Goal: Check status

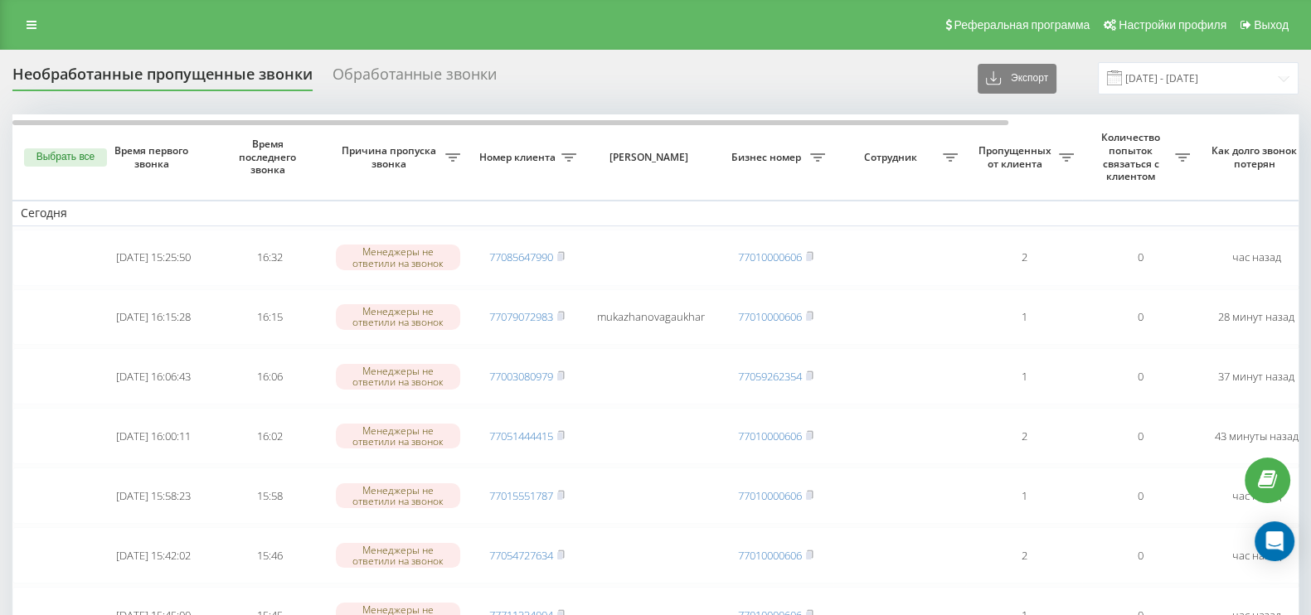
click at [54, 157] on button "Выбрать все" at bounding box center [65, 157] width 83 height 18
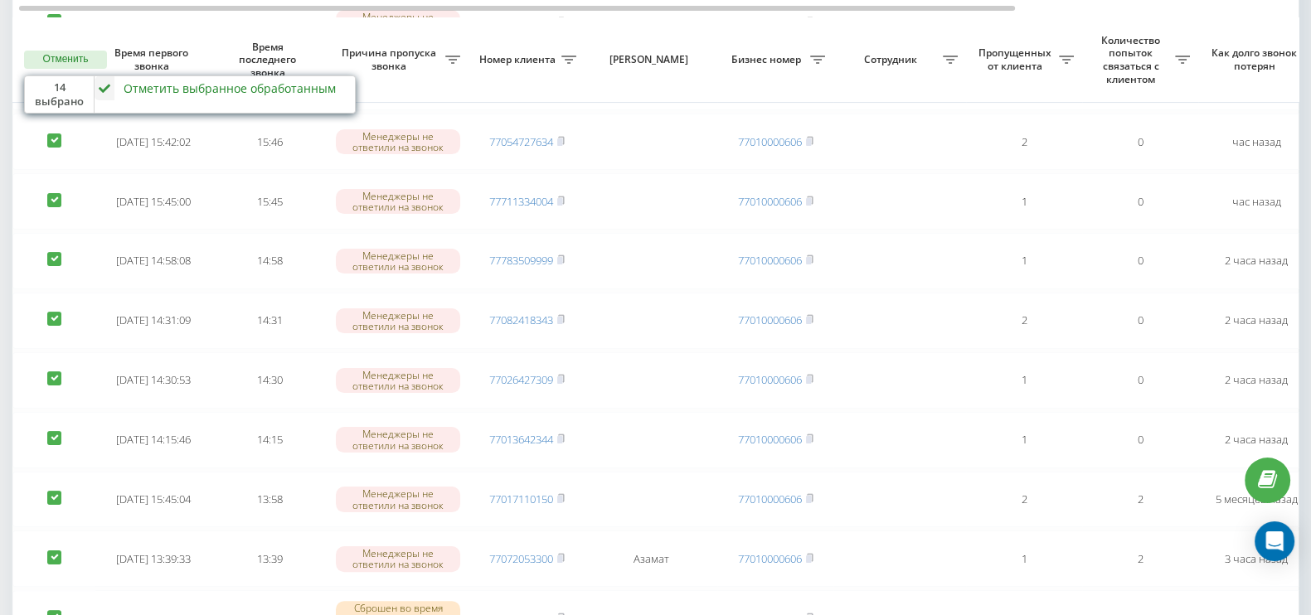
scroll to position [518, 0]
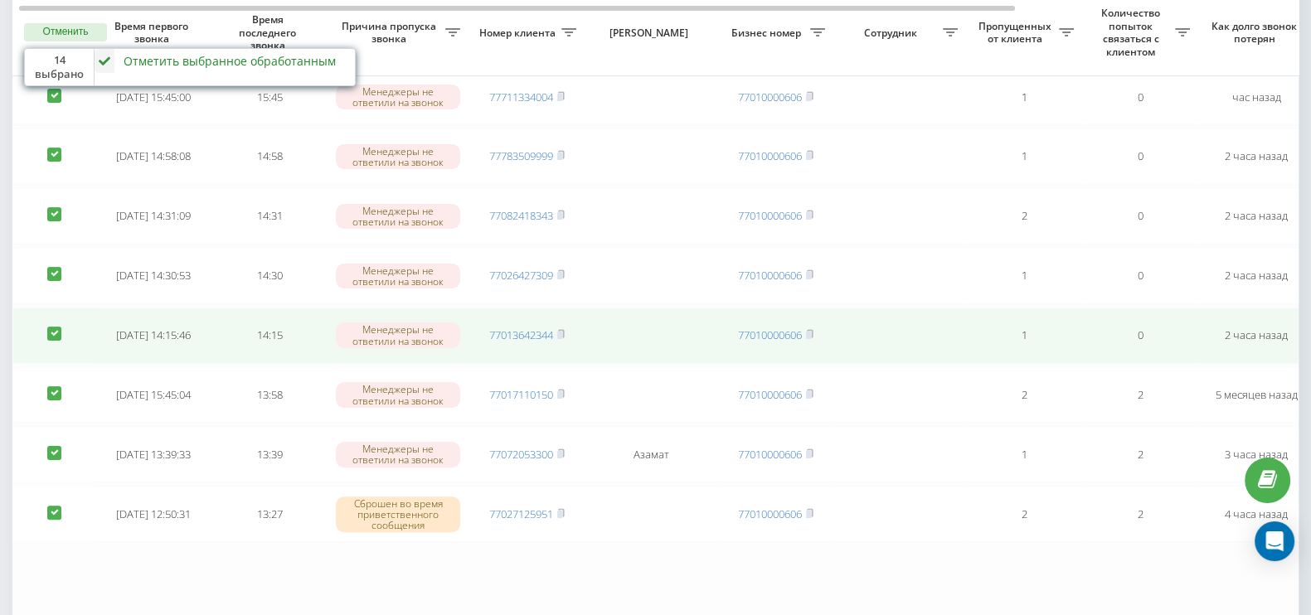
click at [45, 317] on td at bounding box center [53, 336] width 83 height 56
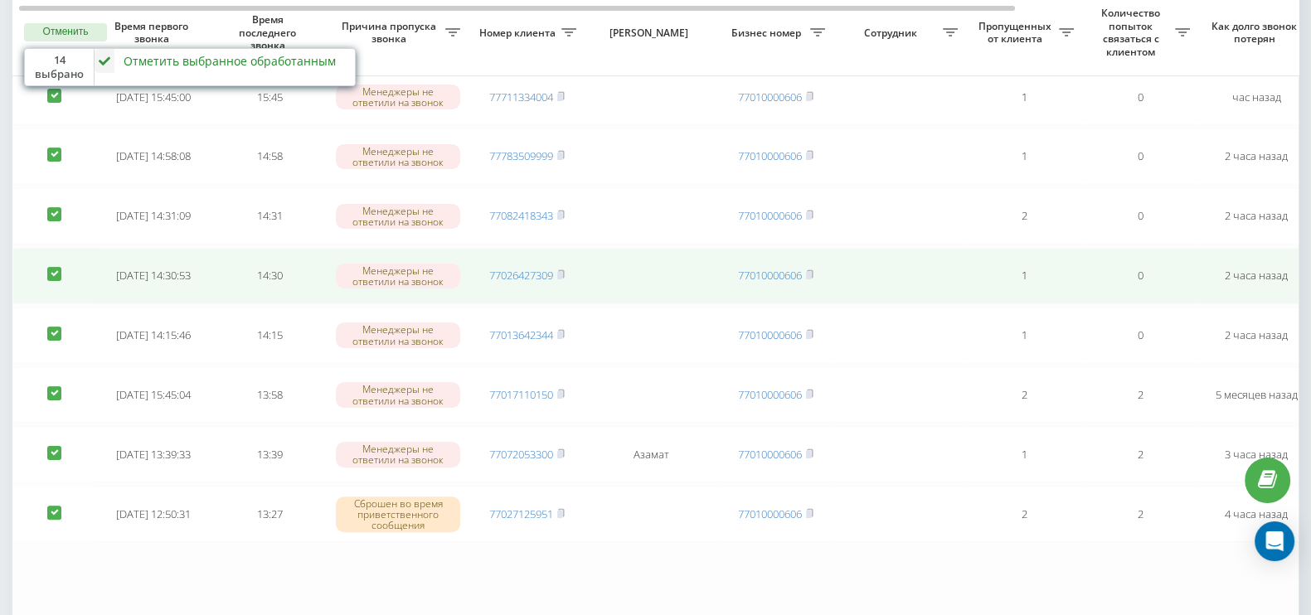
click at [52, 289] on td at bounding box center [53, 276] width 83 height 56
click at [52, 267] on label at bounding box center [54, 267] width 14 height 0
checkbox input "false"
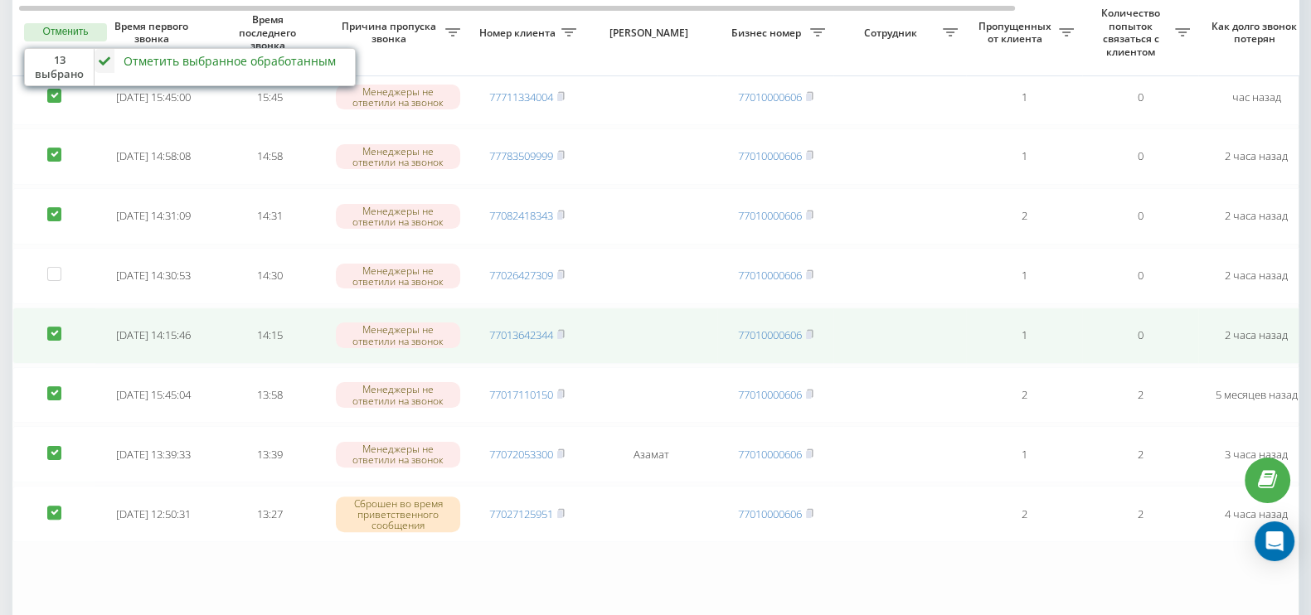
click at [50, 308] on td at bounding box center [53, 336] width 83 height 56
click at [52, 327] on label at bounding box center [54, 327] width 14 height 0
checkbox input "false"
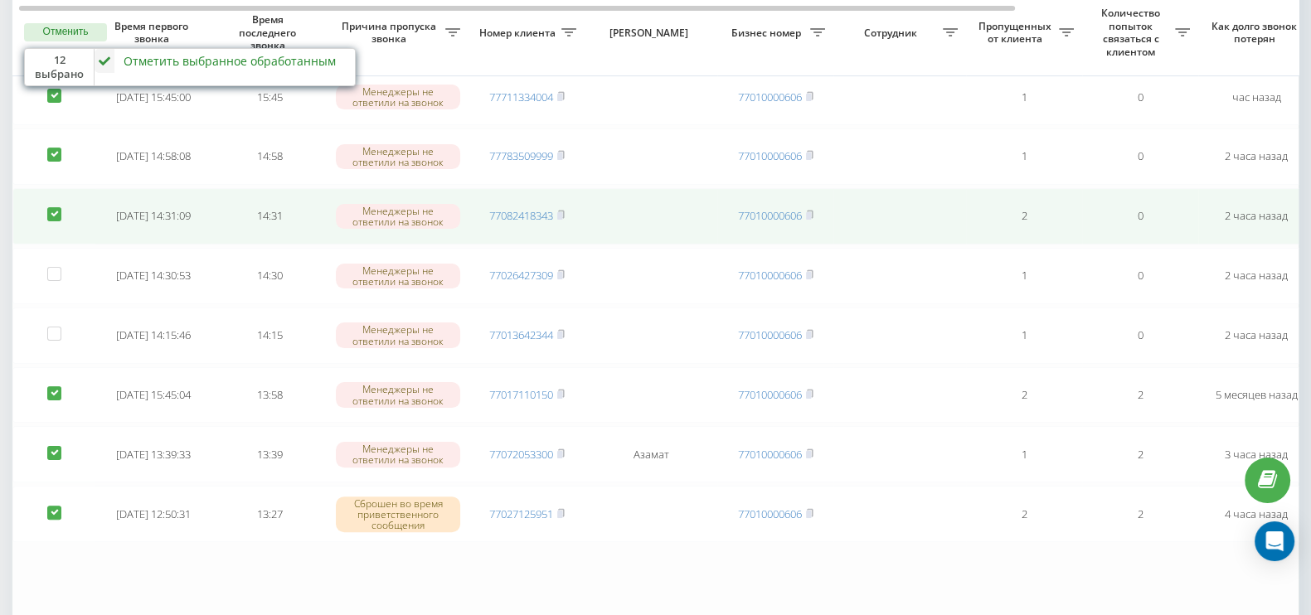
click at [50, 207] on label at bounding box center [54, 207] width 14 height 0
checkbox input "false"
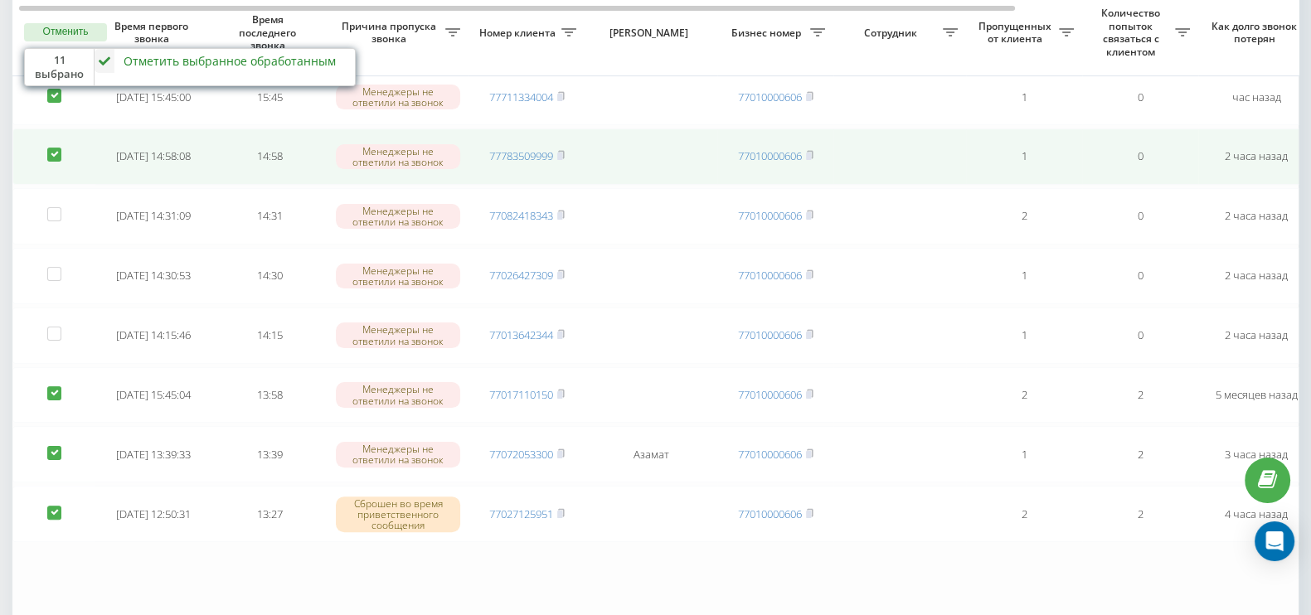
click at [46, 135] on td at bounding box center [53, 157] width 83 height 56
click at [52, 148] on label at bounding box center [54, 148] width 14 height 0
checkbox input "false"
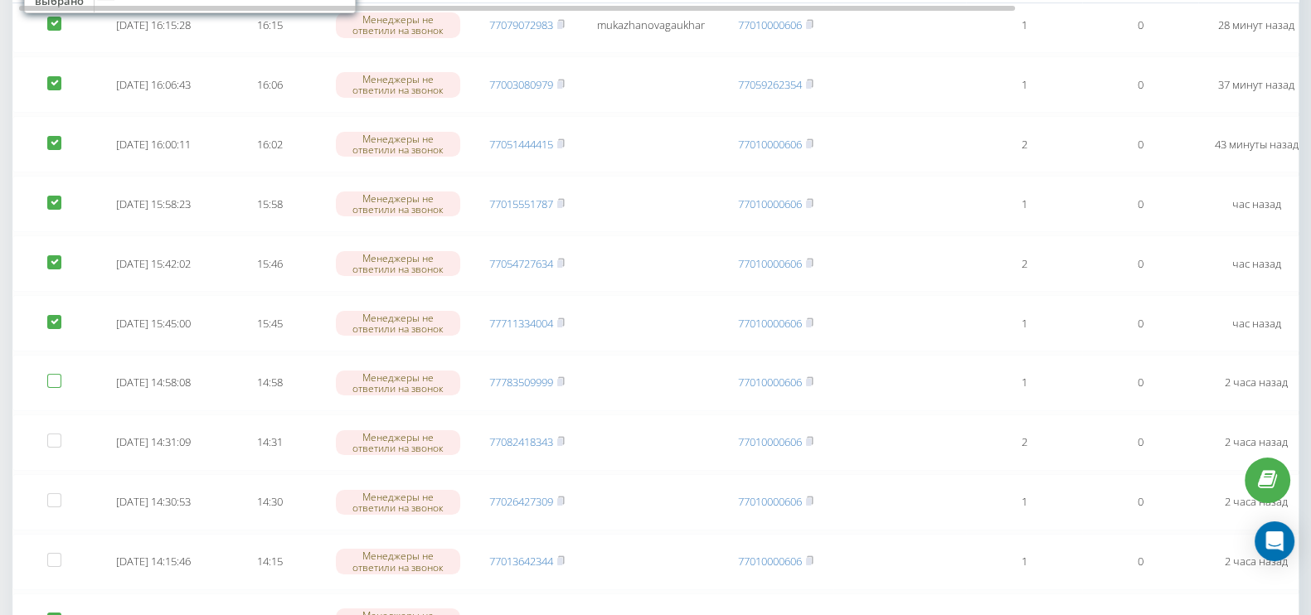
scroll to position [206, 0]
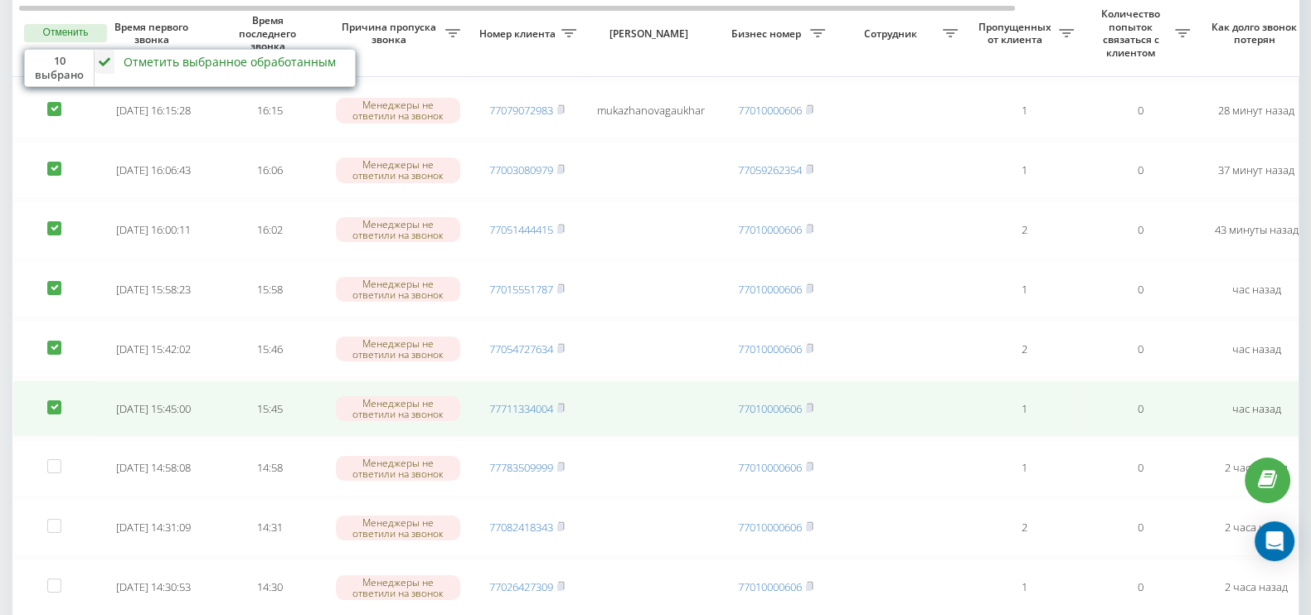
click at [51, 401] on label at bounding box center [54, 401] width 14 height 0
checkbox input "false"
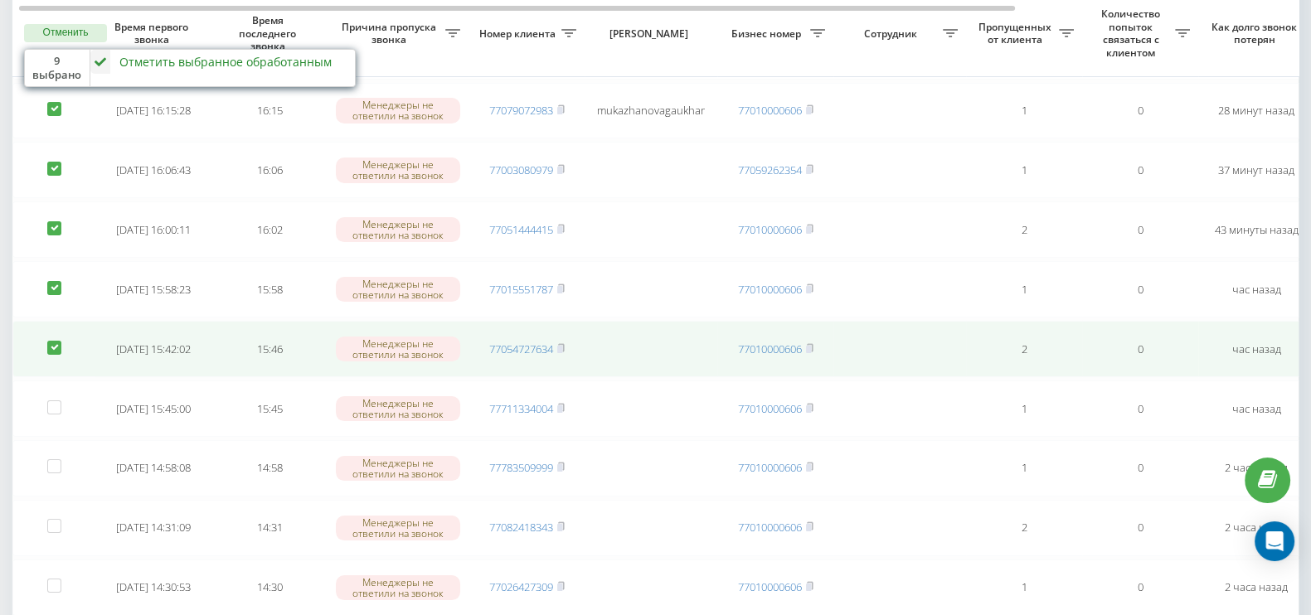
click at [54, 341] on label at bounding box center [54, 341] width 14 height 0
checkbox input "false"
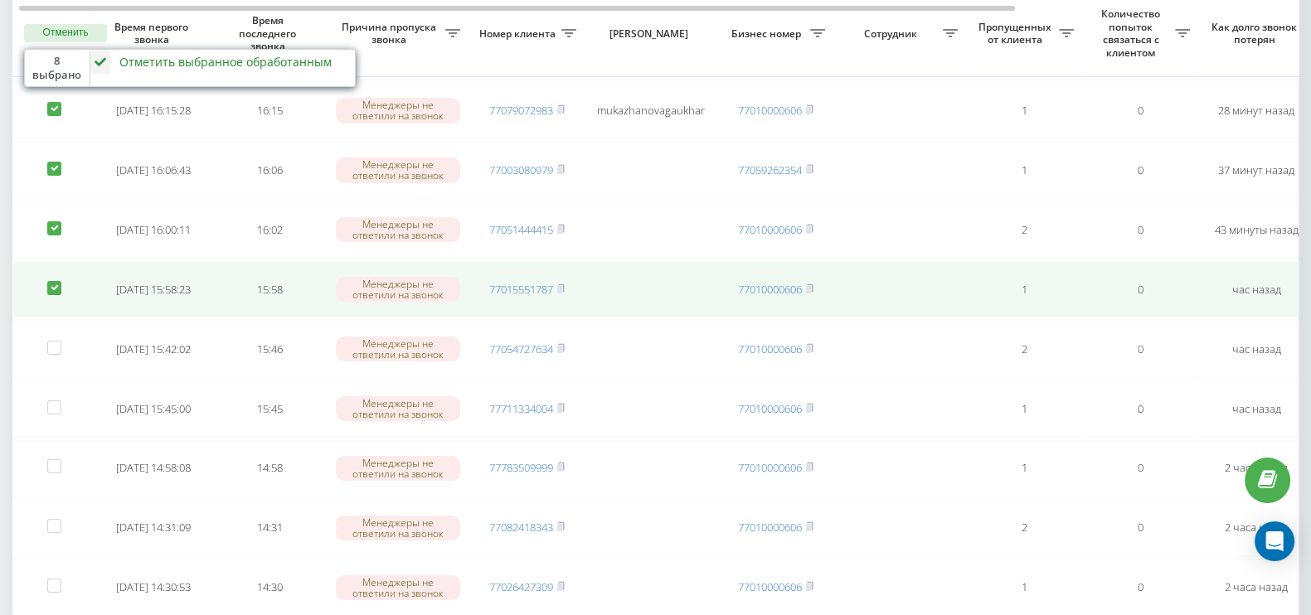
click at [50, 281] on label at bounding box center [54, 281] width 14 height 0
checkbox input "false"
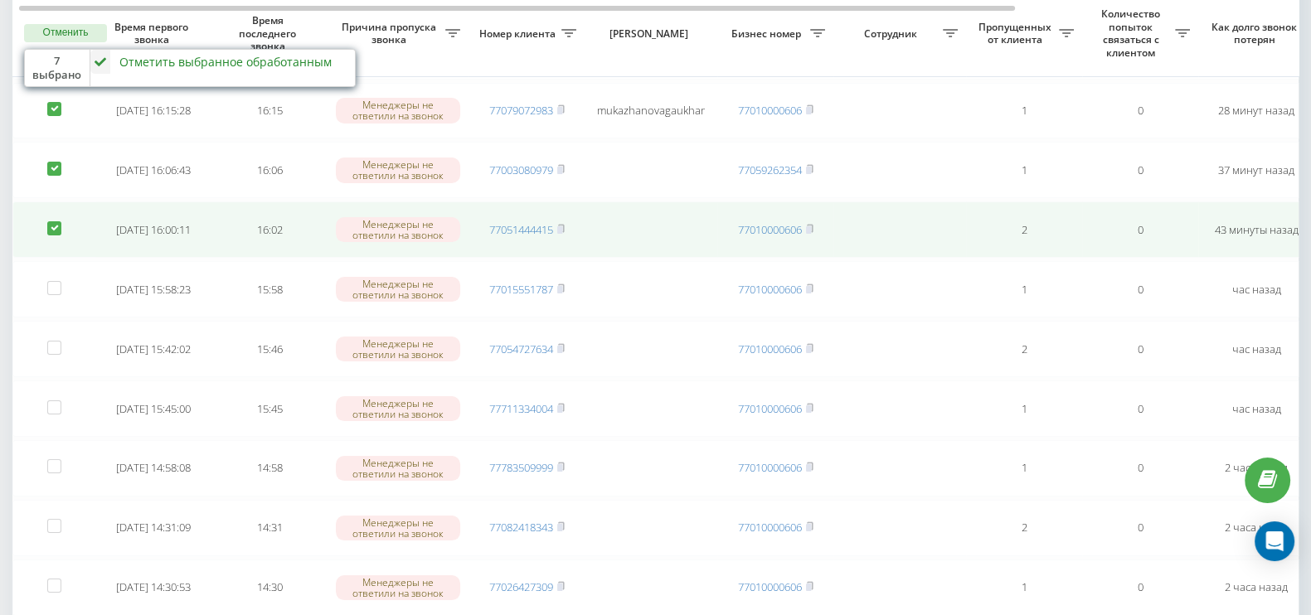
click at [50, 221] on label at bounding box center [54, 221] width 14 height 0
checkbox input "false"
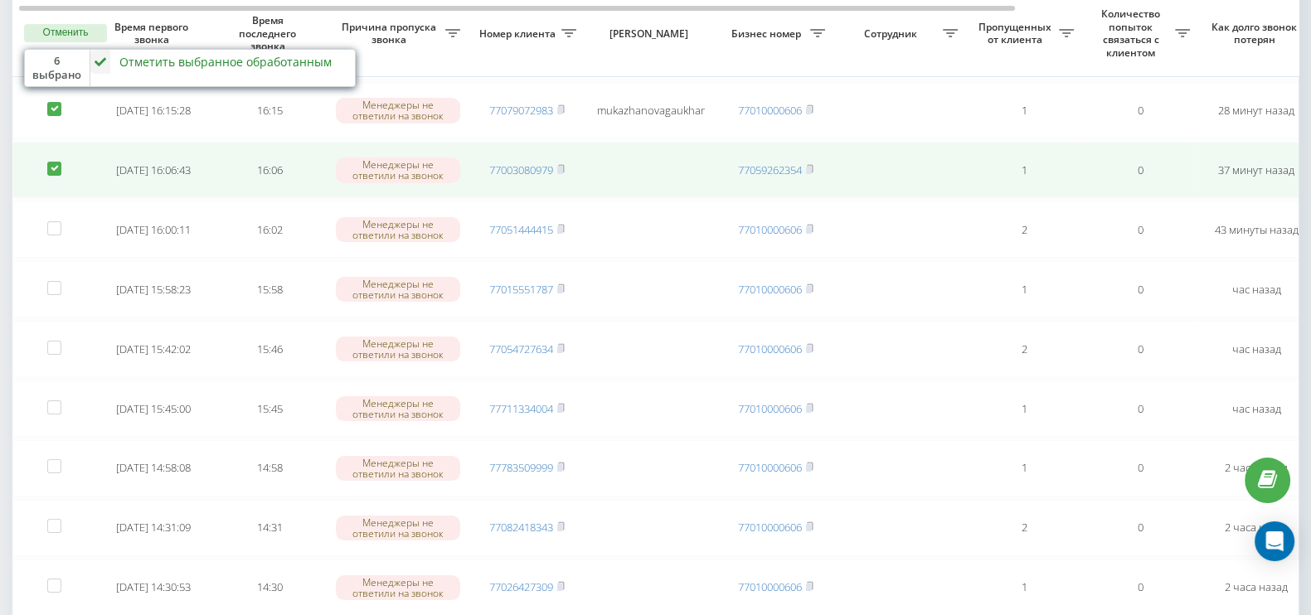
click at [51, 162] on label at bounding box center [54, 162] width 14 height 0
checkbox input "false"
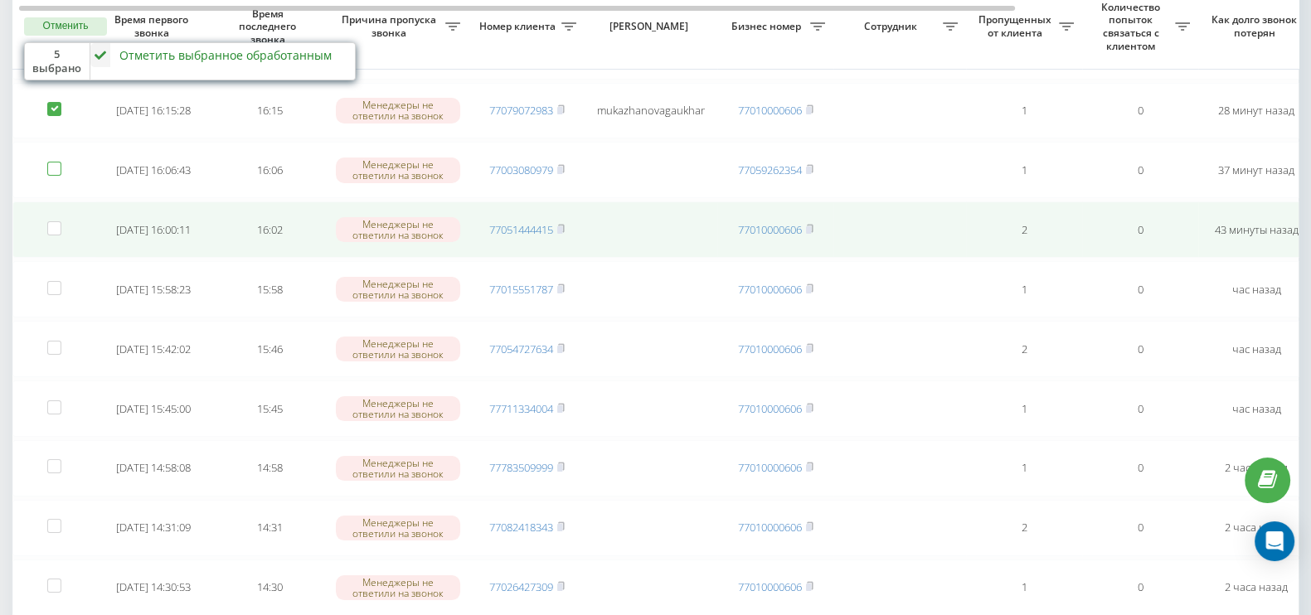
scroll to position [0, 0]
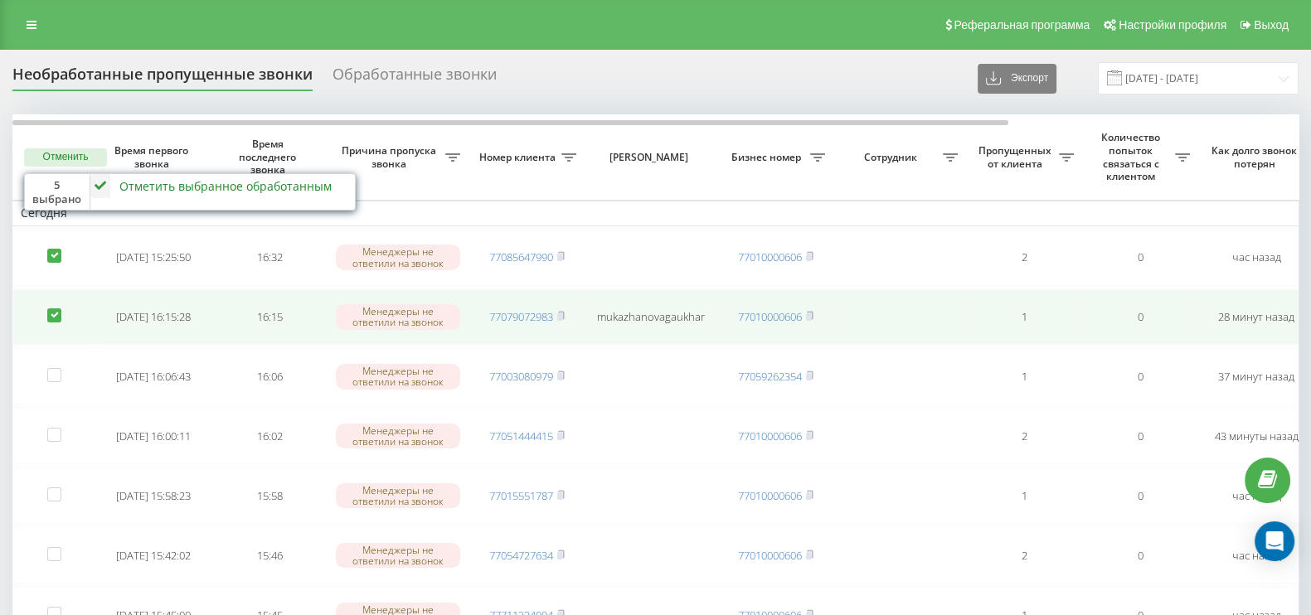
click at [51, 308] on label at bounding box center [54, 308] width 14 height 0
checkbox input "false"
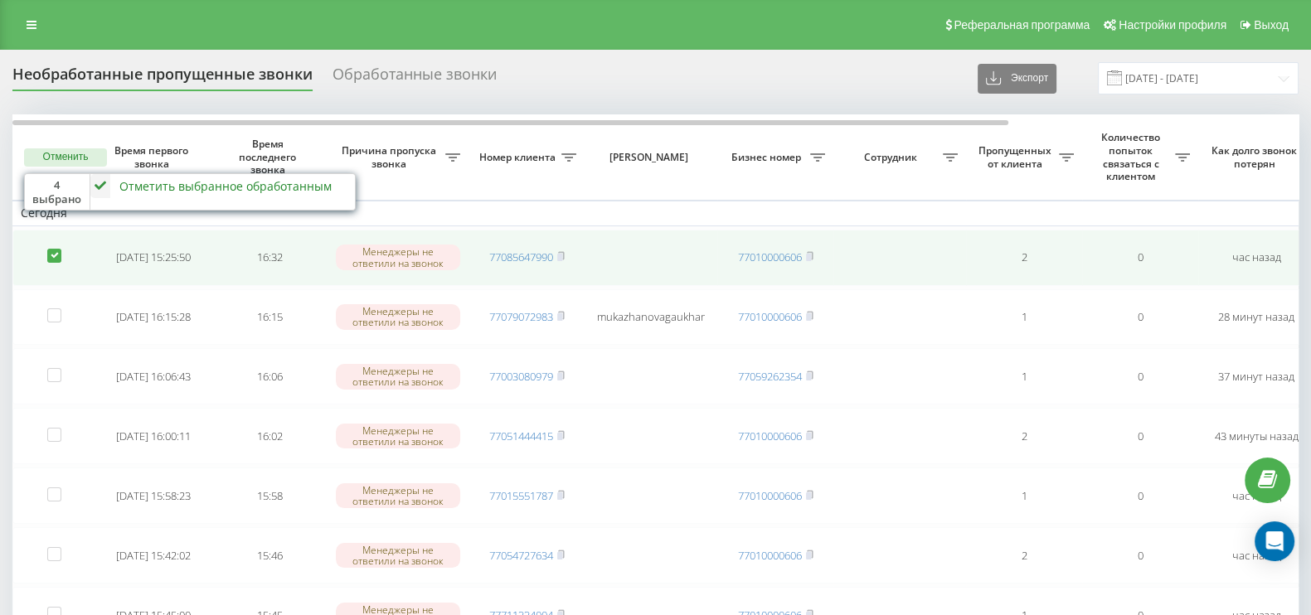
click at [54, 249] on label at bounding box center [54, 249] width 14 height 0
checkbox input "false"
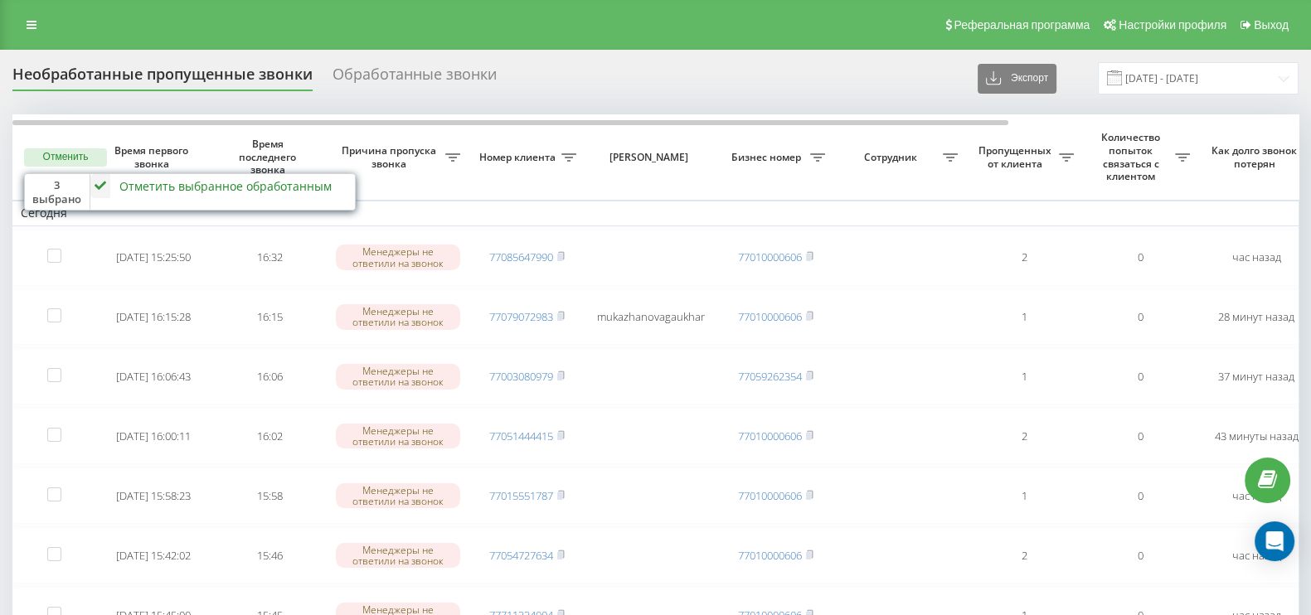
click at [91, 189] on icon at bounding box center [100, 186] width 20 height 24
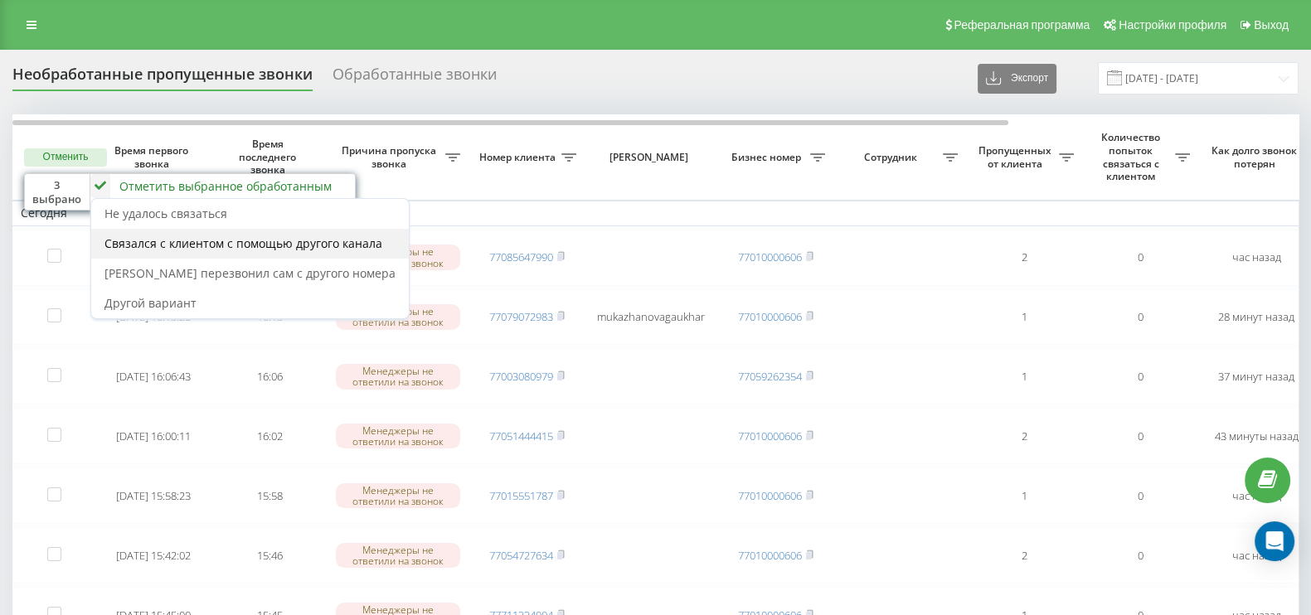
click at [155, 247] on span "Связался с клиентом с помощью другого канала" at bounding box center [243, 243] width 278 height 16
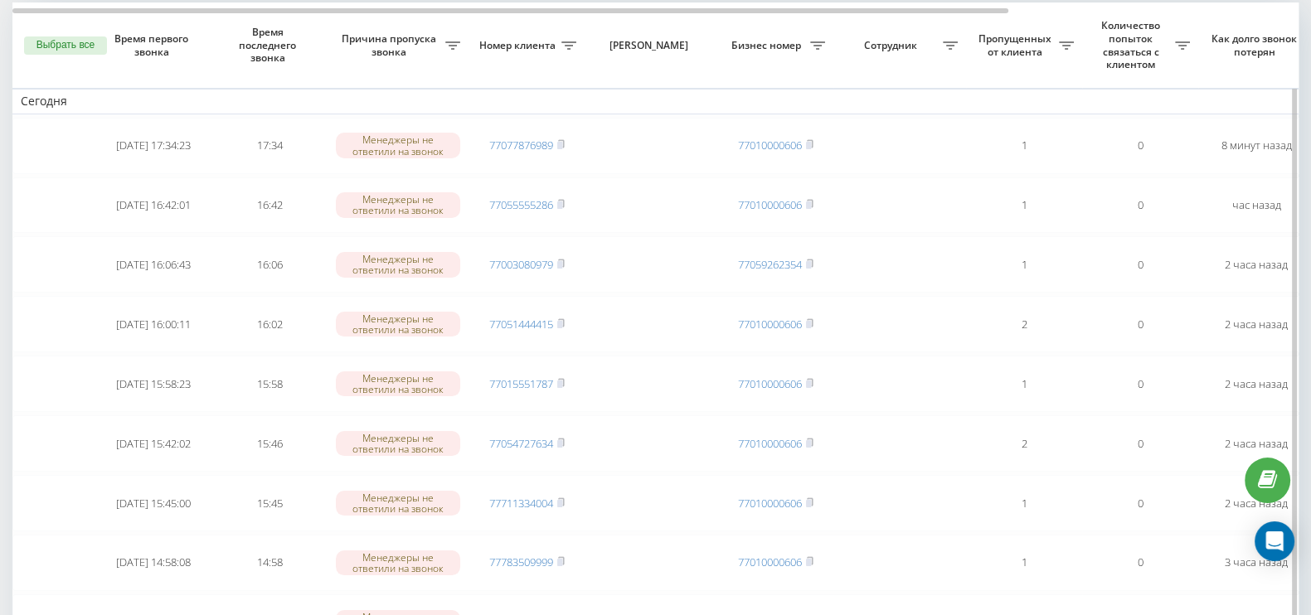
scroll to position [414, 0]
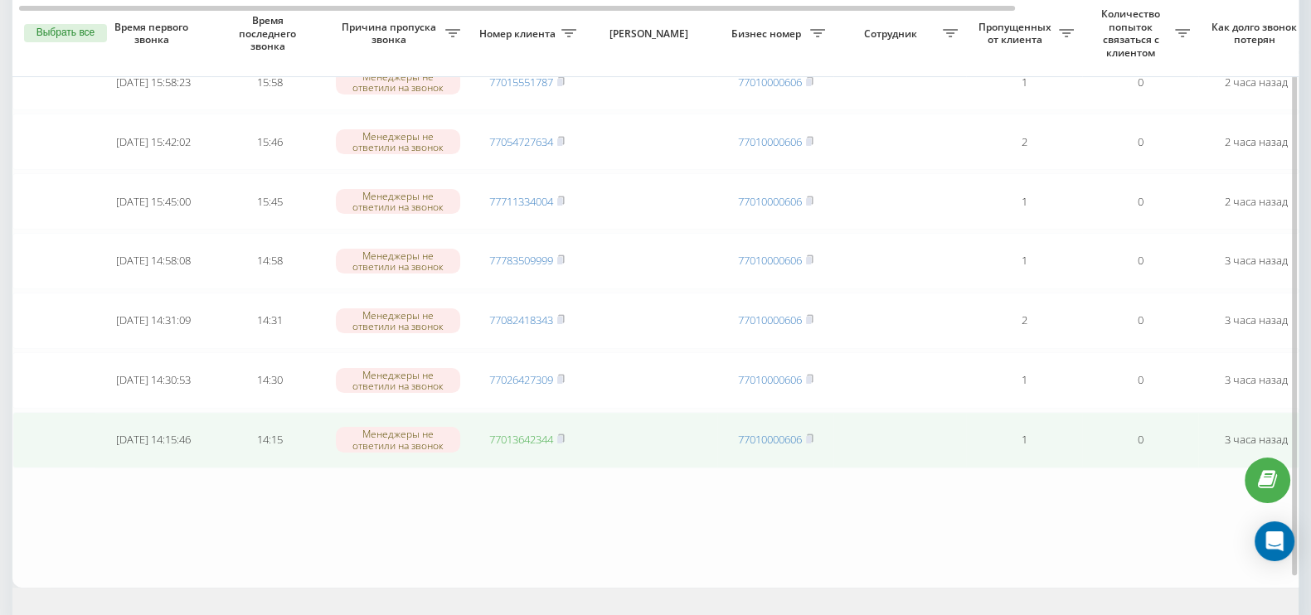
click at [543, 432] on link "77013642344" at bounding box center [521, 439] width 64 height 15
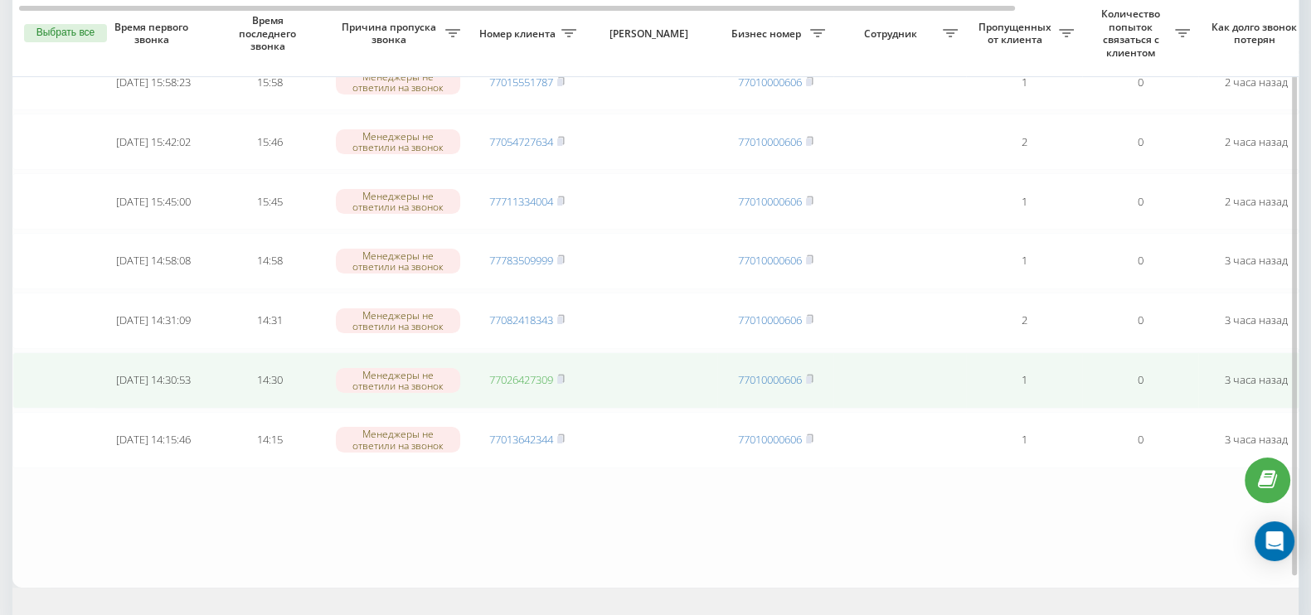
click at [520, 372] on link "77026427309" at bounding box center [521, 379] width 64 height 15
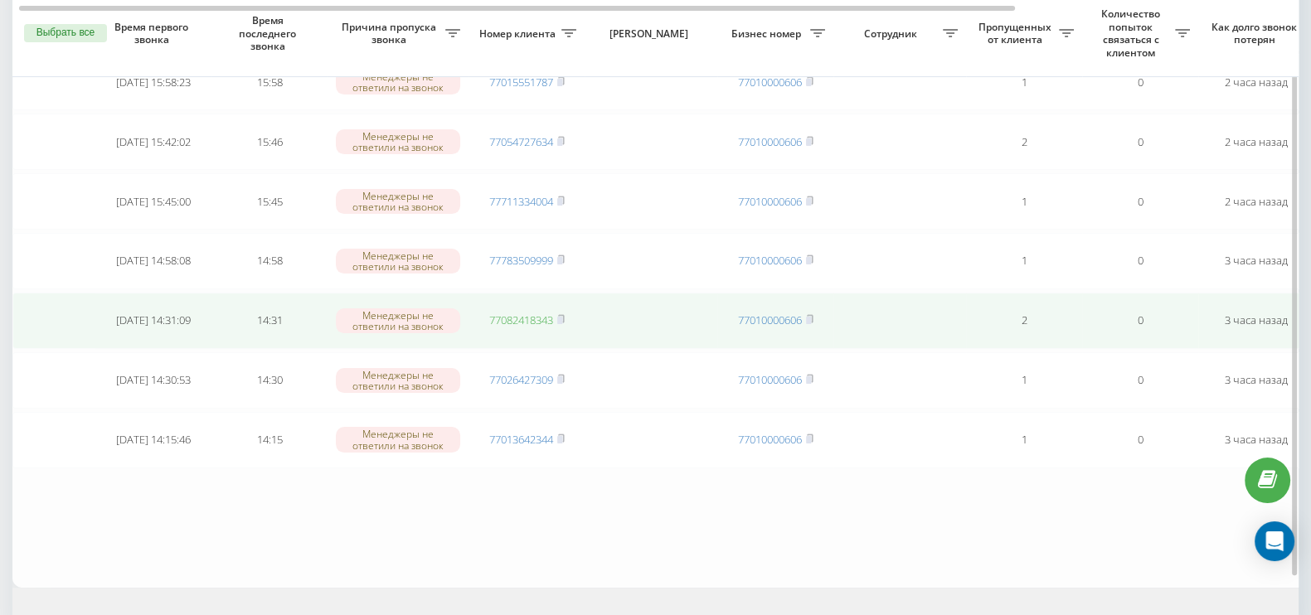
click at [537, 317] on link "77082418343" at bounding box center [521, 320] width 64 height 15
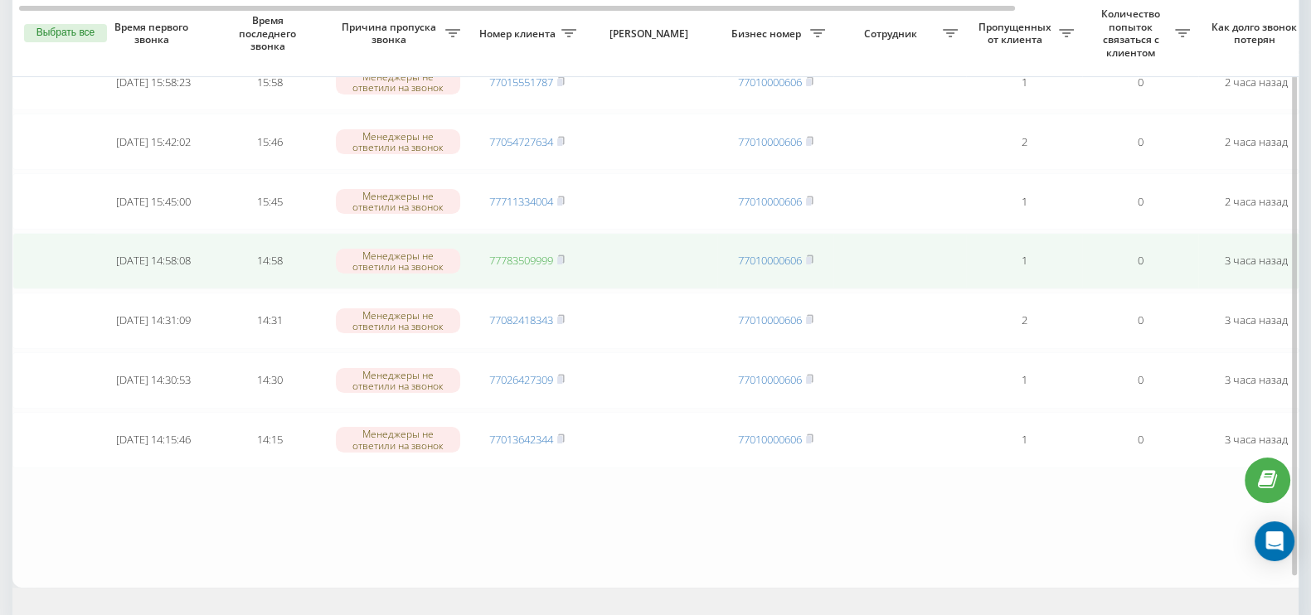
click at [522, 253] on link "77783509999" at bounding box center [521, 260] width 64 height 15
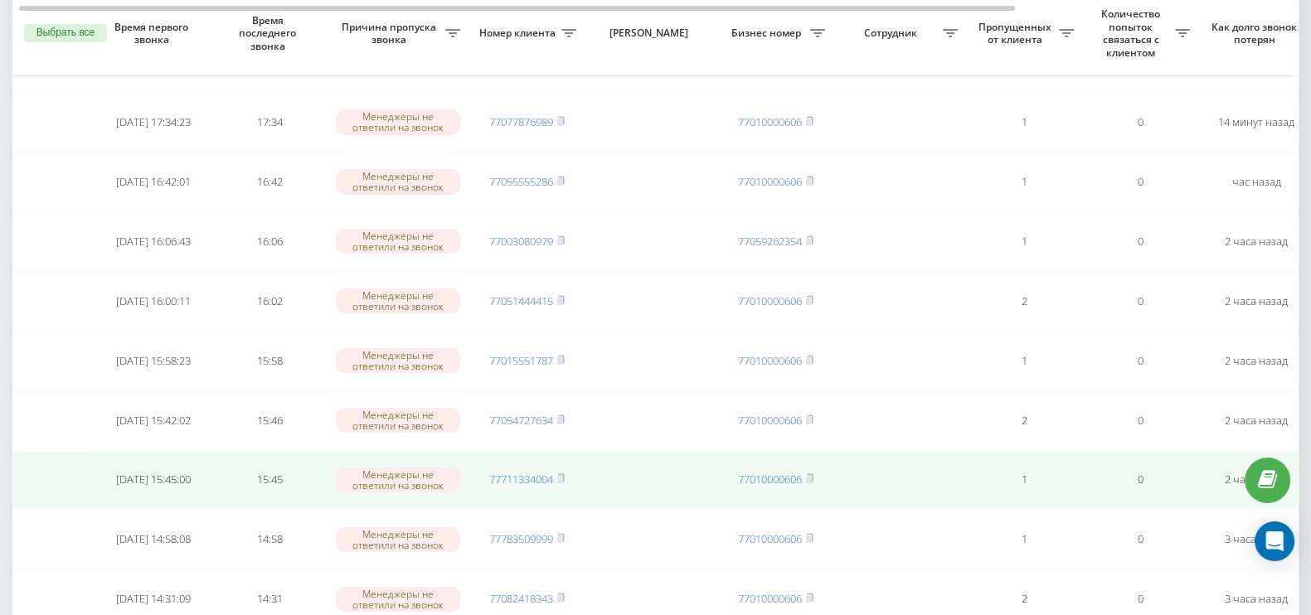
scroll to position [414, 0]
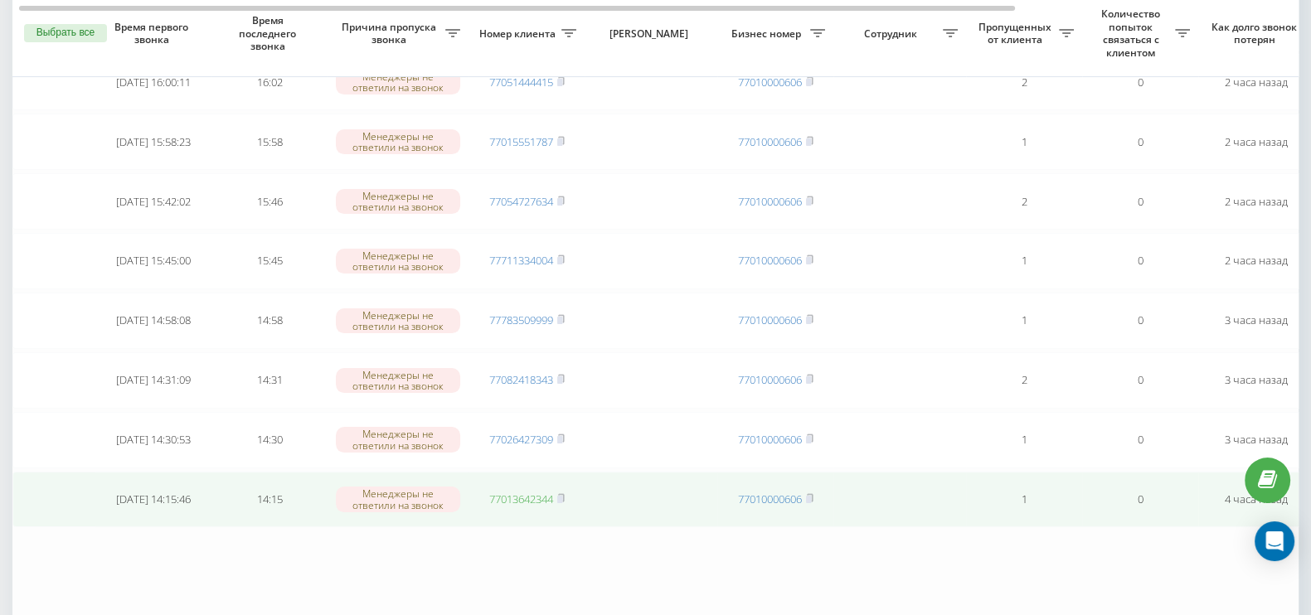
click at [530, 492] on link "77013642344" at bounding box center [521, 499] width 64 height 15
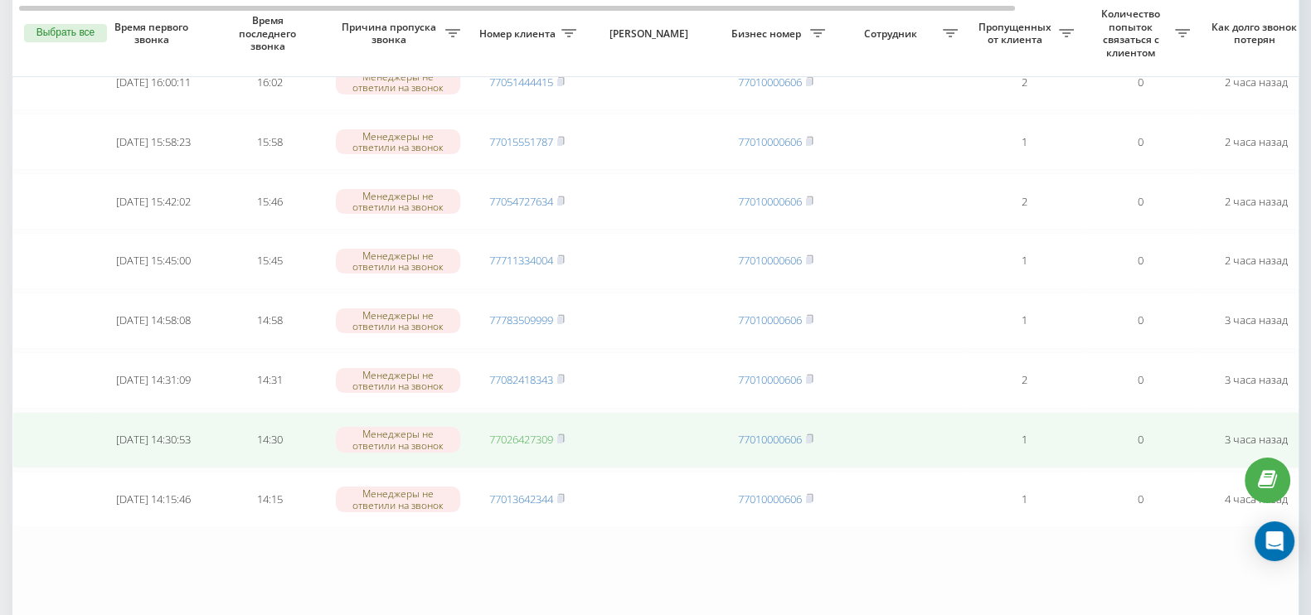
click at [503, 432] on link "77026427309" at bounding box center [521, 439] width 64 height 15
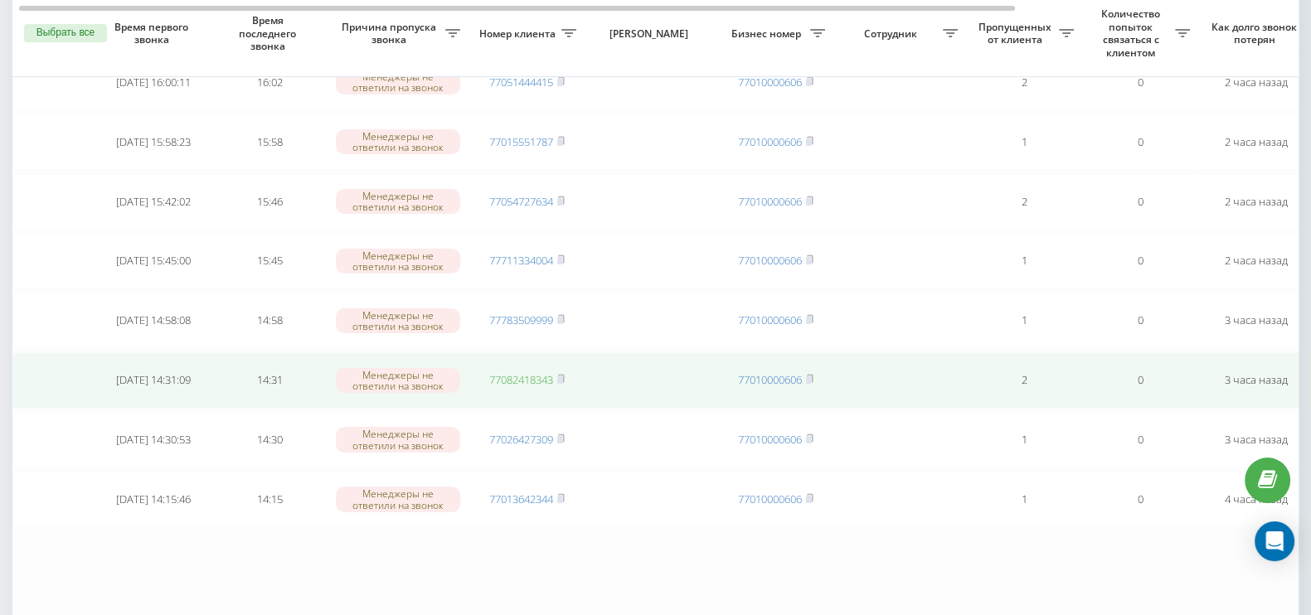
click at [511, 372] on link "77082418343" at bounding box center [521, 379] width 64 height 15
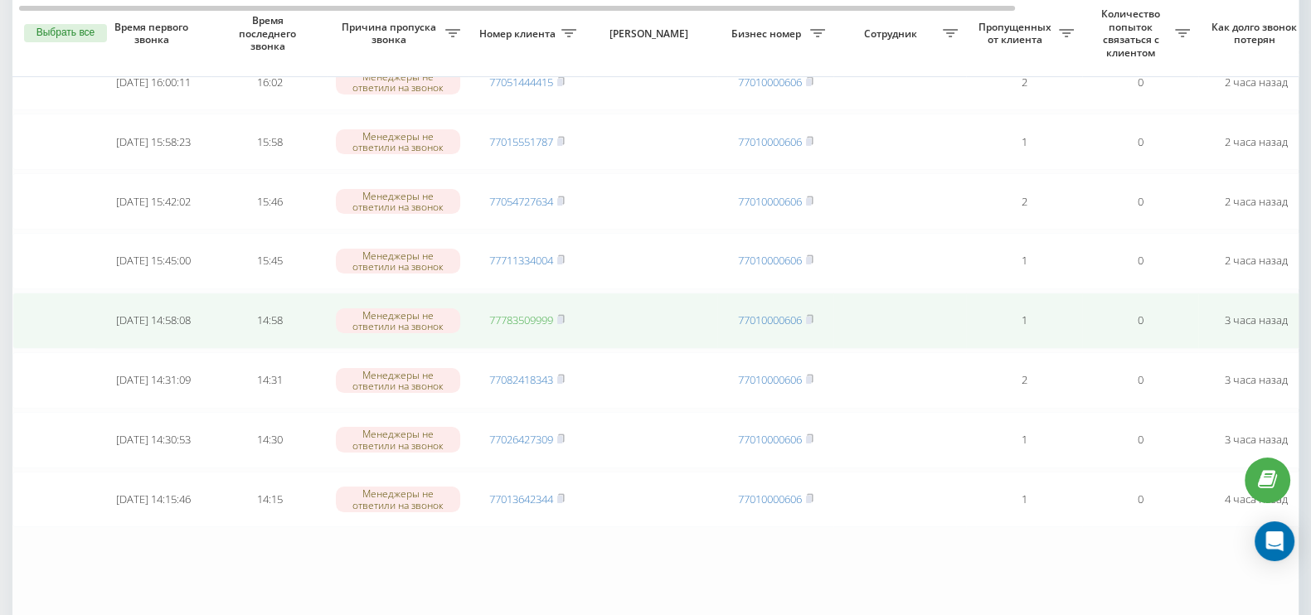
click at [531, 313] on link "77783509999" at bounding box center [521, 320] width 64 height 15
